Goal: Navigation & Orientation: Find specific page/section

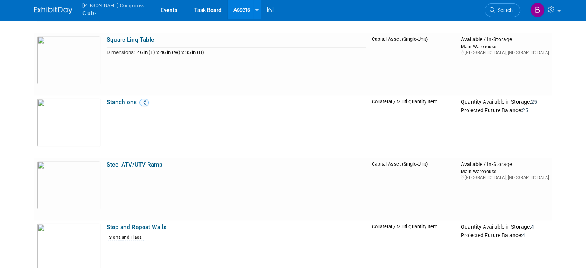
scroll to position [7284, 0]
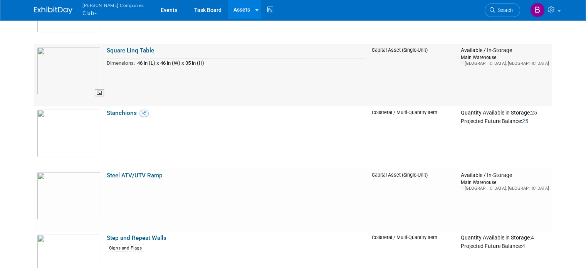
click at [92, 72] on img at bounding box center [69, 71] width 64 height 48
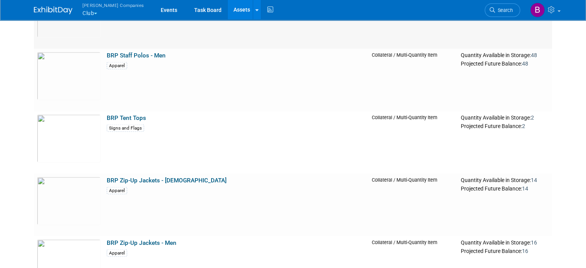
scroll to position [1487, 0]
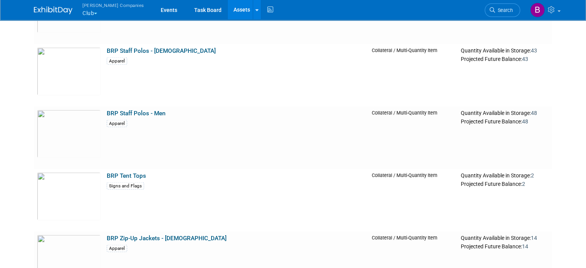
click at [84, 13] on button "Warnert Companies Club" at bounding box center [118, 10] width 72 height 20
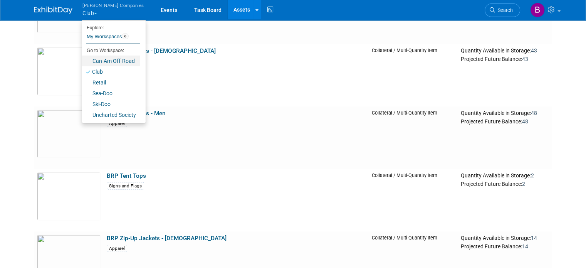
click at [94, 62] on link "Can-Am Off-Road" at bounding box center [111, 60] width 58 height 11
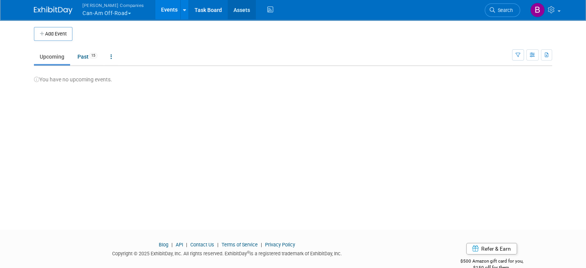
click at [228, 11] on link "Assets" at bounding box center [242, 9] width 28 height 19
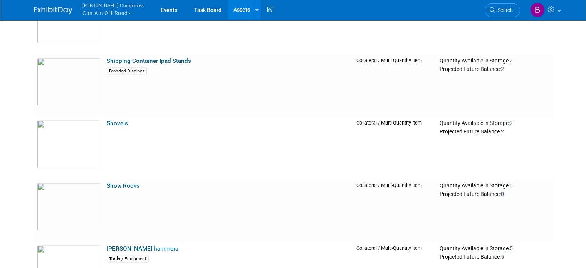
scroll to position [12951, 0]
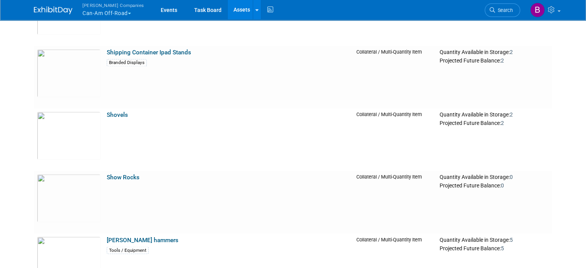
click at [128, 13] on span "button" at bounding box center [129, 14] width 3 height 2
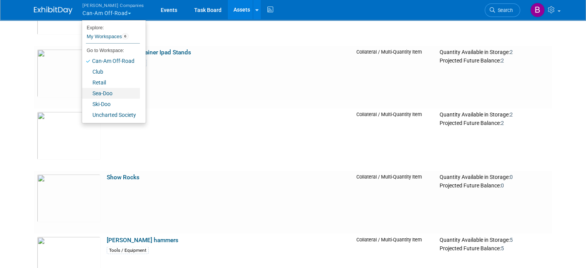
click at [97, 93] on link "Sea-Doo" at bounding box center [111, 93] width 58 height 11
